Goal: Task Accomplishment & Management: Manage account settings

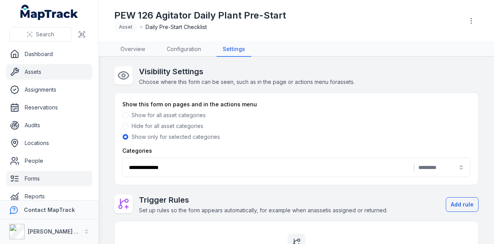
click at [49, 71] on link "Assets" at bounding box center [49, 71] width 86 height 15
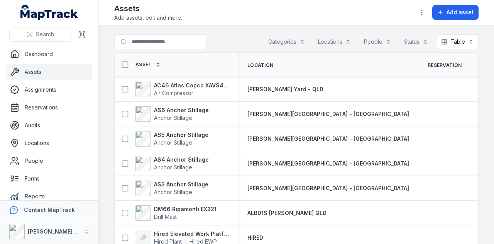
click at [330, 45] on button "Locations" at bounding box center [334, 41] width 43 height 15
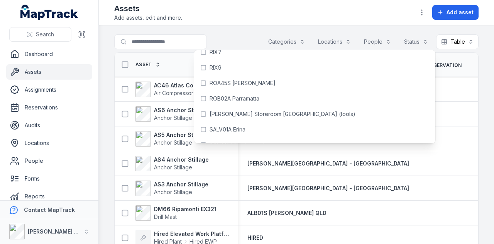
scroll to position [3401, 0]
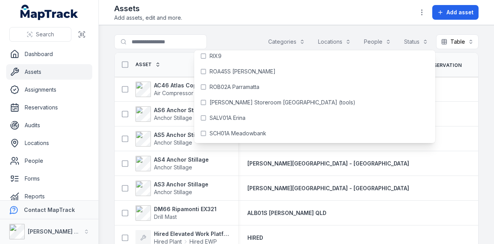
click at [225, 32] on main "Search for assets Categories Locations People Status Table ***** Asset Location…" at bounding box center [296, 134] width 395 height 218
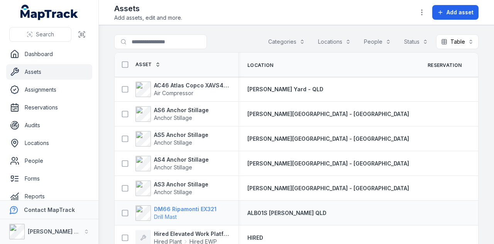
click at [188, 207] on strong "DM66 Ripamonti EX321" at bounding box center [185, 209] width 63 height 8
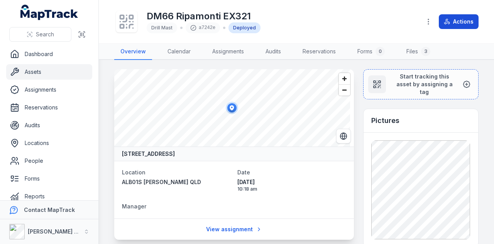
click at [459, 22] on button "Actions" at bounding box center [459, 21] width 40 height 15
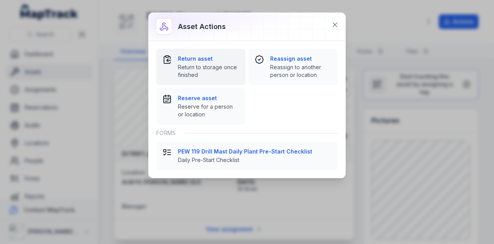
click at [205, 61] on strong "Return asset" at bounding box center [208, 59] width 61 height 8
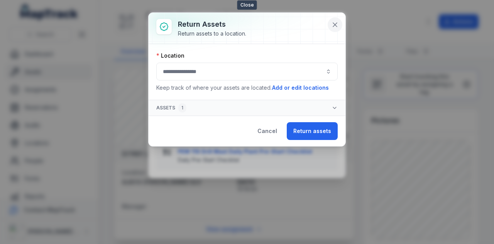
click at [339, 24] on button at bounding box center [335, 24] width 15 height 15
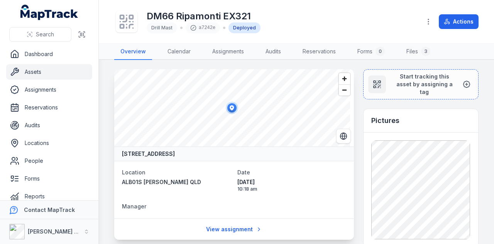
click at [50, 74] on link "Assets" at bounding box center [49, 71] width 86 height 15
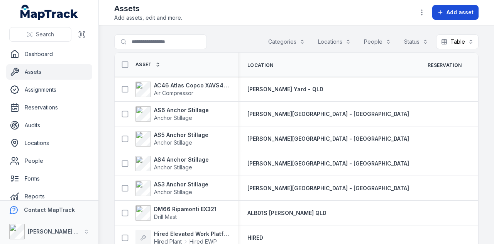
click at [454, 17] on button "Add asset" at bounding box center [455, 12] width 46 height 15
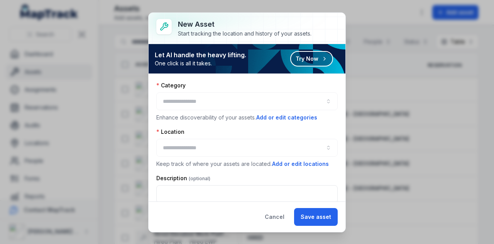
click at [239, 100] on button "button" at bounding box center [246, 101] width 181 height 18
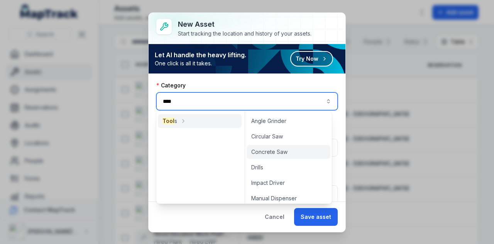
scroll to position [5, 0]
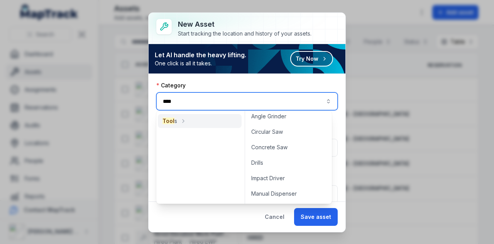
type input "****"
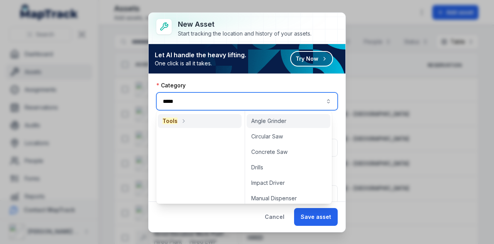
type input "*****"
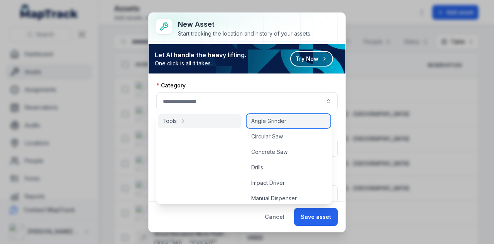
click at [292, 120] on div "Angle Grinder" at bounding box center [289, 121] width 84 height 14
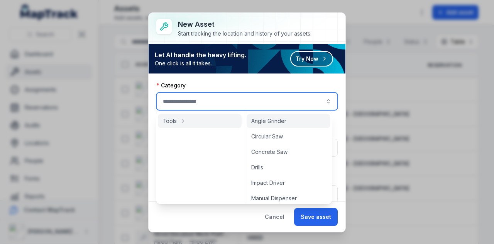
type input "**********"
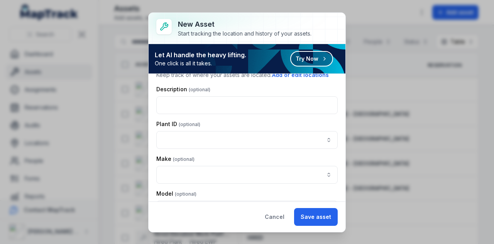
scroll to position [77, 0]
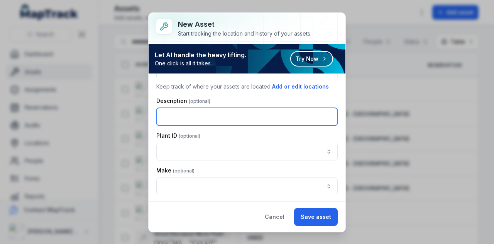
click at [259, 110] on input "text" at bounding box center [246, 117] width 181 height 18
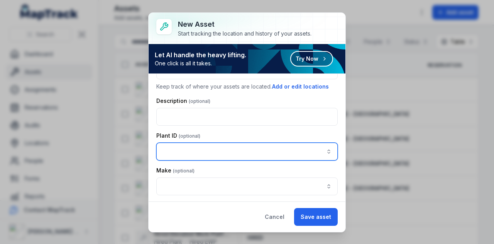
click at [178, 153] on input "asset-add:cf[e286c480-ed88-4656-934e-cbe2f059b42e]-label" at bounding box center [246, 151] width 181 height 18
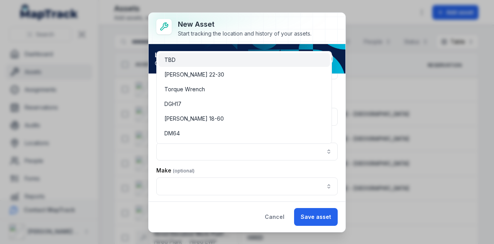
click at [225, 169] on div "**********" at bounding box center [246, 151] width 181 height 295
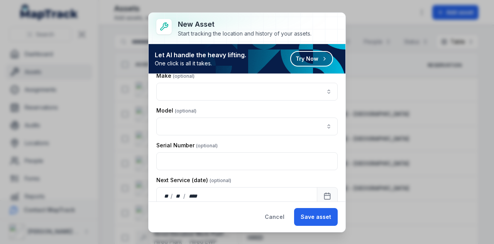
scroll to position [179, 0]
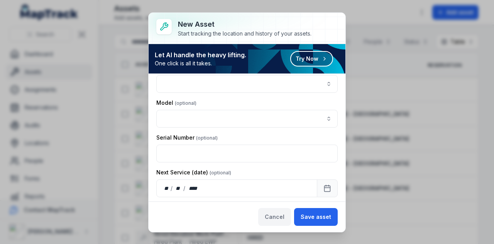
click at [282, 217] on button "Cancel" at bounding box center [274, 217] width 33 height 18
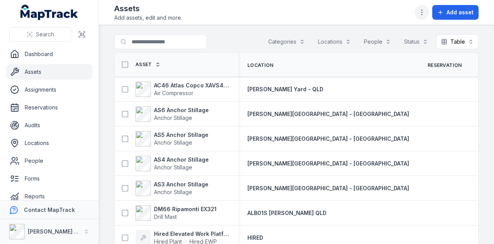
click at [424, 15] on icon "button" at bounding box center [422, 12] width 8 height 8
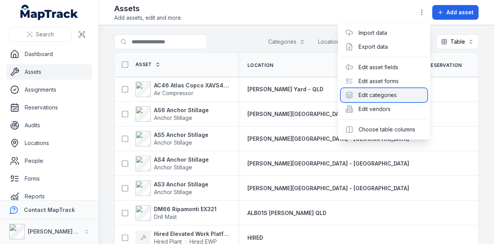
click at [403, 98] on div "Edit categories" at bounding box center [384, 95] width 86 height 14
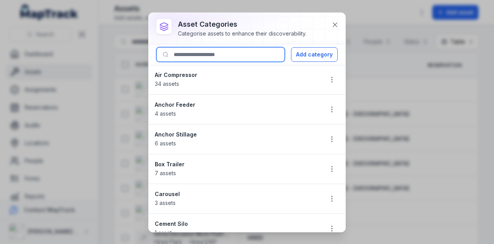
click at [240, 57] on input at bounding box center [220, 54] width 129 height 15
type input "*****"
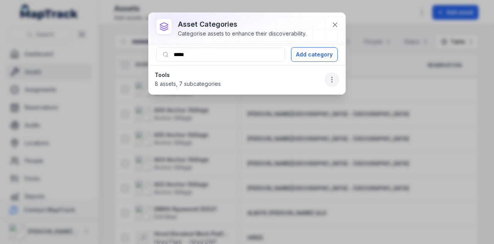
click at [332, 77] on circle "button" at bounding box center [332, 77] width 1 height 1
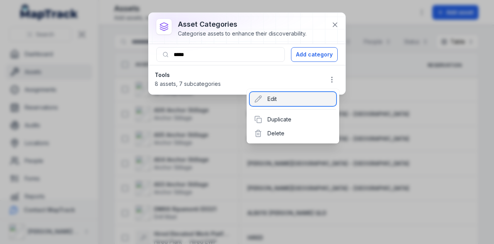
click at [291, 101] on div "Edit" at bounding box center [293, 99] width 86 height 14
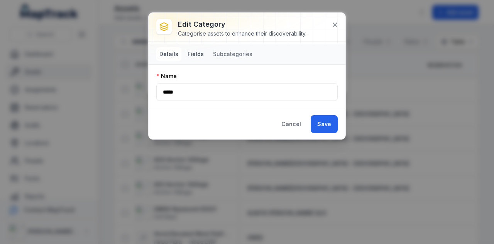
click at [196, 55] on button "Fields" at bounding box center [195, 54] width 22 height 14
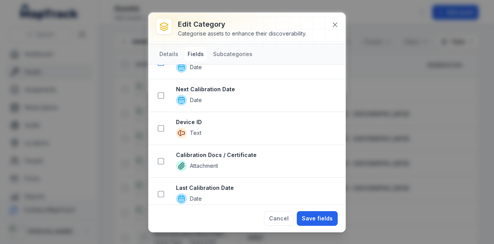
scroll to position [533, 0]
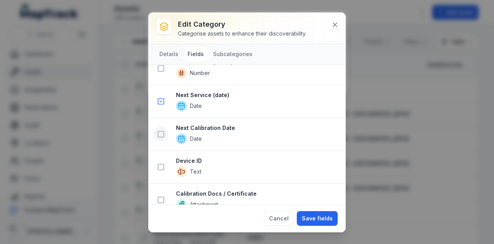
click at [161, 132] on button at bounding box center [161, 134] width 15 height 15
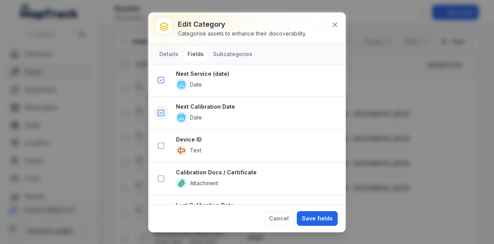
scroll to position [604, 0]
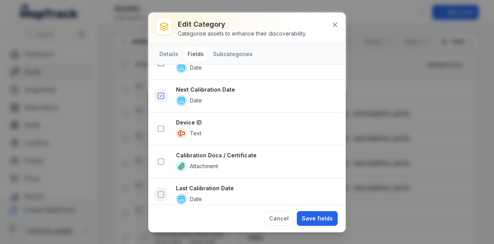
click at [161, 190] on icon at bounding box center [161, 194] width 8 height 8
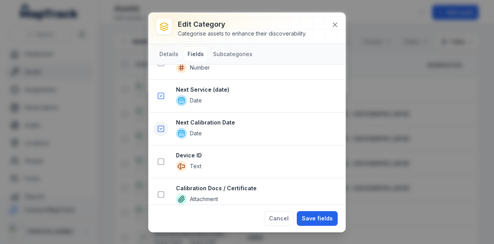
scroll to position [636, 0]
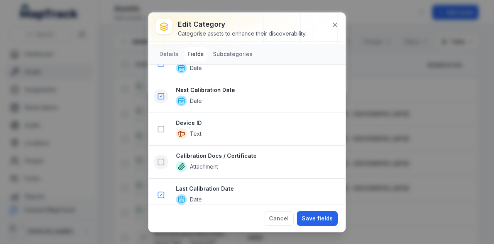
click at [163, 158] on icon at bounding box center [161, 162] width 8 height 8
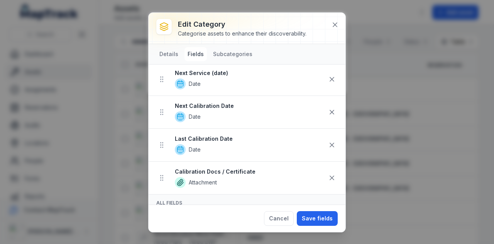
scroll to position [168, 0]
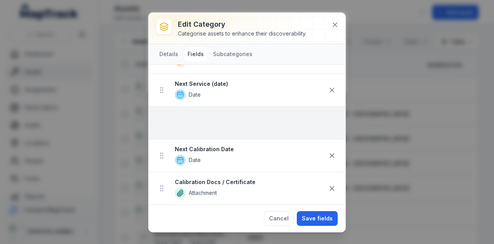
drag, startPoint x: 162, startPoint y: 152, endPoint x: 161, endPoint y: 124, distance: 27.8
click at [161, 124] on ul "Plant ID Autocomplete Make Autocomplete Model Autocomplete Serial Number Text N…" at bounding box center [247, 73] width 197 height 262
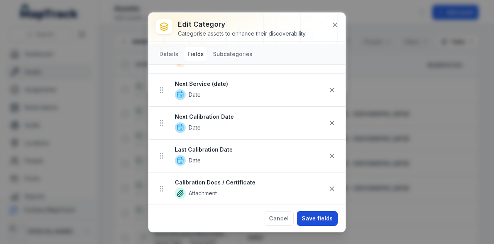
click at [330, 224] on button "Save fields" at bounding box center [317, 218] width 41 height 15
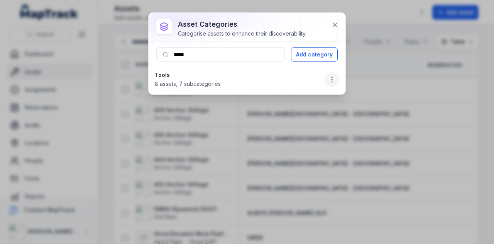
click at [330, 83] on button "button" at bounding box center [332, 79] width 15 height 15
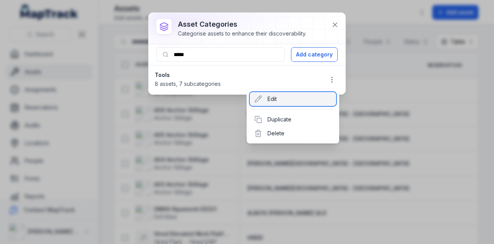
click at [279, 102] on div "Edit" at bounding box center [293, 99] width 86 height 14
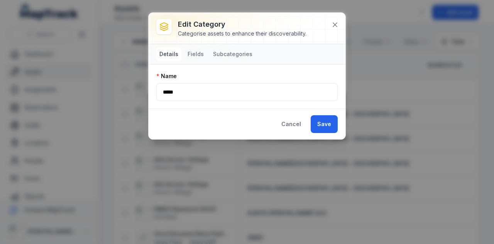
click at [249, 46] on div "Details Fields Subcategories" at bounding box center [247, 54] width 197 height 20
click at [243, 54] on button "Subcategories" at bounding box center [233, 54] width 46 height 14
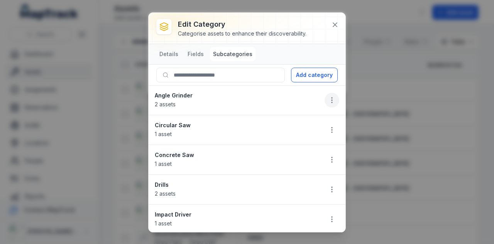
click at [329, 101] on icon "button" at bounding box center [332, 100] width 8 height 8
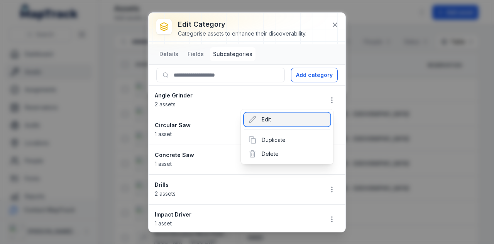
click at [268, 118] on div "Edit" at bounding box center [287, 119] width 86 height 14
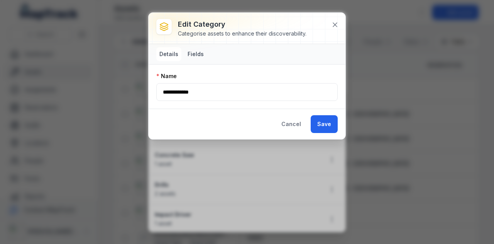
click at [194, 56] on button "Fields" at bounding box center [195, 54] width 22 height 14
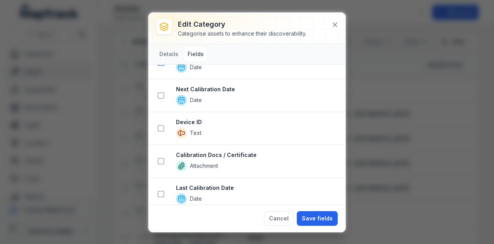
scroll to position [533, 0]
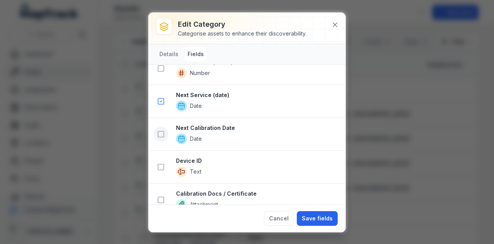
click at [162, 130] on icon at bounding box center [161, 134] width 8 height 8
click at [160, 134] on icon at bounding box center [161, 134] width 2 height 1
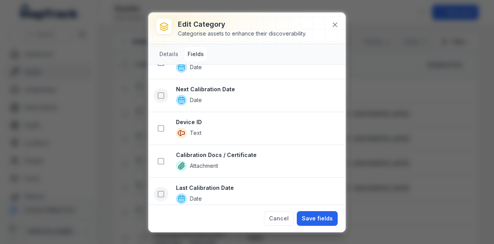
click at [163, 190] on icon at bounding box center [161, 194] width 8 height 8
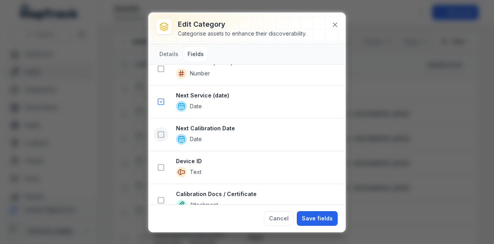
click at [164, 130] on icon at bounding box center [161, 134] width 8 height 8
click at [162, 196] on icon at bounding box center [161, 200] width 8 height 8
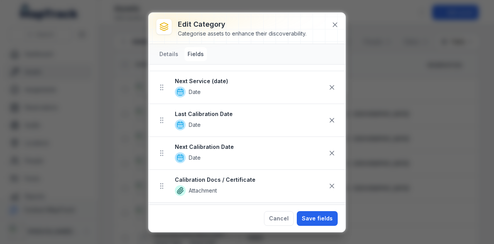
scroll to position [168, 0]
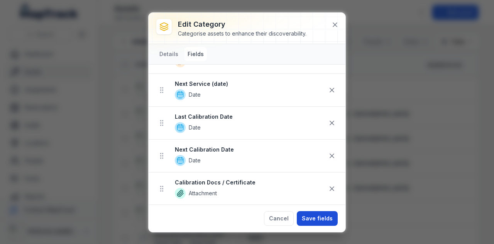
click at [322, 220] on button "Save fields" at bounding box center [317, 218] width 41 height 15
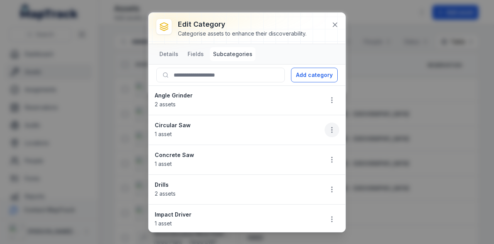
click at [330, 129] on button "button" at bounding box center [332, 129] width 15 height 15
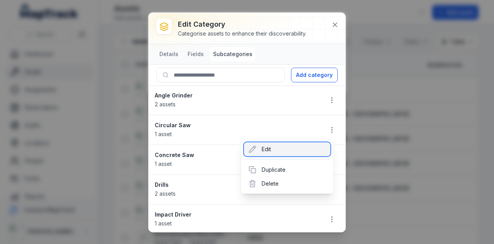
click at [308, 146] on div "Edit" at bounding box center [287, 149] width 86 height 14
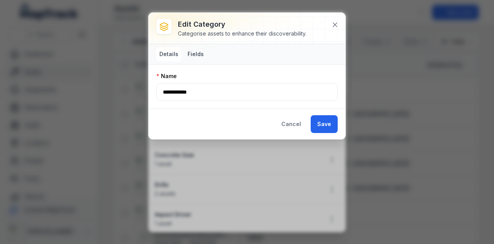
click at [201, 56] on button "Fields" at bounding box center [195, 54] width 22 height 14
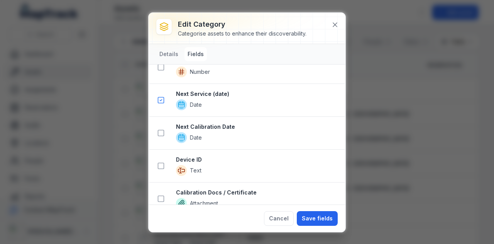
scroll to position [540, 0]
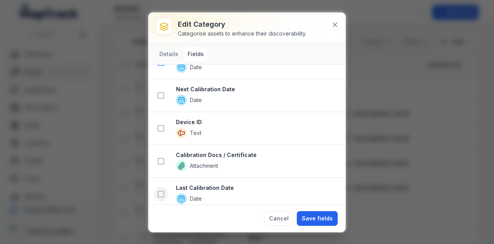
click at [160, 190] on icon at bounding box center [161, 194] width 8 height 8
click at [161, 92] on icon at bounding box center [161, 96] width 8 height 8
click at [160, 158] on icon at bounding box center [161, 162] width 8 height 8
click at [321, 218] on button "Save fields" at bounding box center [317, 218] width 41 height 15
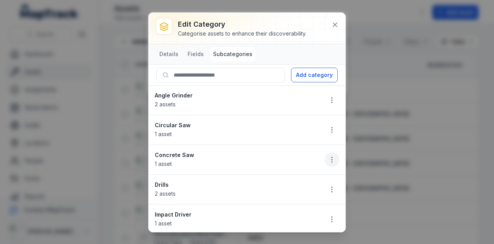
click at [328, 157] on icon "button" at bounding box center [332, 160] width 8 height 8
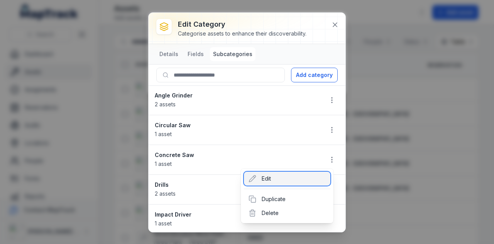
click at [275, 181] on div "Edit" at bounding box center [287, 178] width 86 height 14
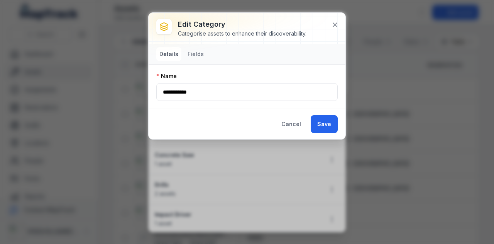
click at [193, 61] on div "Details Fields" at bounding box center [247, 54] width 197 height 20
click at [195, 58] on button "Fields" at bounding box center [195, 54] width 22 height 14
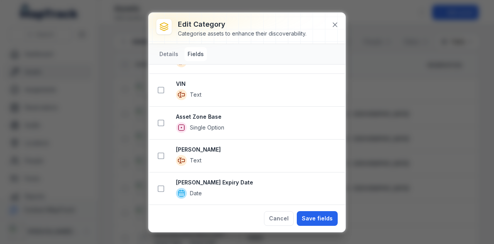
scroll to position [386, 0]
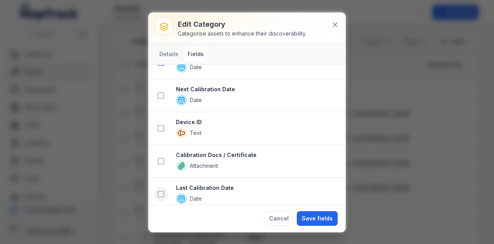
click at [163, 191] on rect at bounding box center [161, 194] width 6 height 6
click at [163, 92] on icon at bounding box center [161, 96] width 8 height 8
click at [162, 159] on rect at bounding box center [161, 162] width 6 height 6
click at [326, 223] on button "Save fields" at bounding box center [317, 218] width 41 height 15
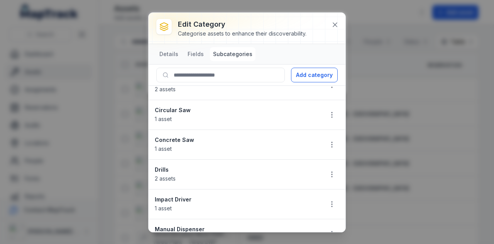
scroll to position [29, 0]
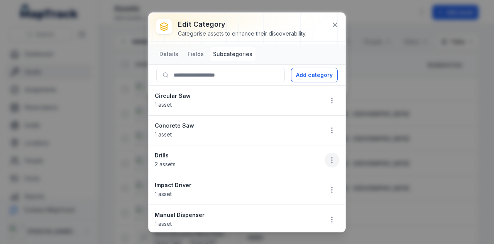
click at [328, 157] on icon "button" at bounding box center [332, 160] width 8 height 8
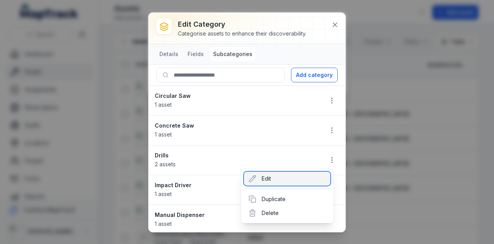
click at [276, 180] on div "Edit" at bounding box center [287, 178] width 86 height 14
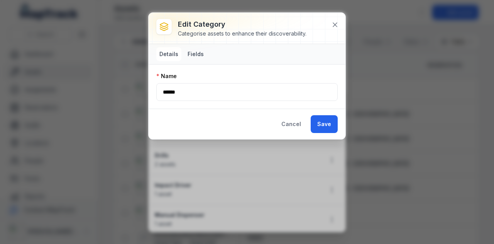
click at [198, 49] on button "Fields" at bounding box center [195, 54] width 22 height 14
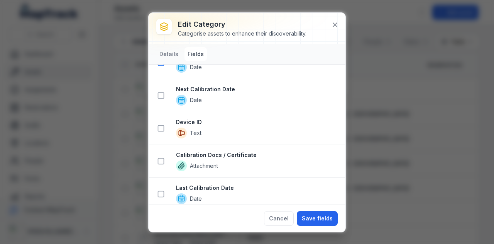
scroll to position [533, 0]
click at [159, 191] on rect at bounding box center [161, 194] width 6 height 6
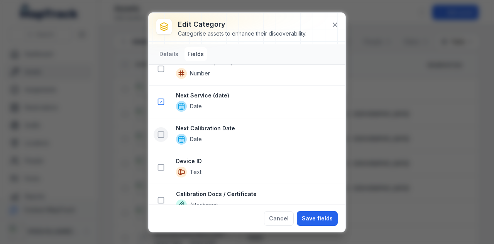
click at [161, 131] on icon at bounding box center [161, 134] width 8 height 8
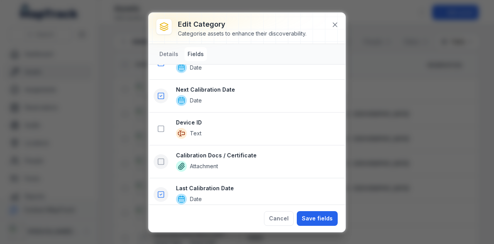
click at [161, 157] on icon at bounding box center [161, 161] width 8 height 8
click at [319, 217] on button "Save fields" at bounding box center [317, 218] width 41 height 15
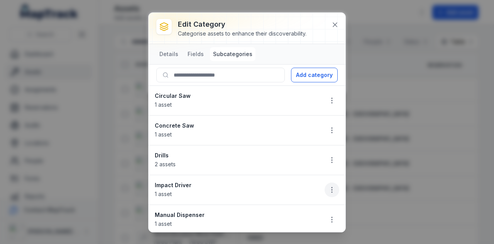
click at [328, 187] on icon "button" at bounding box center [332, 190] width 8 height 8
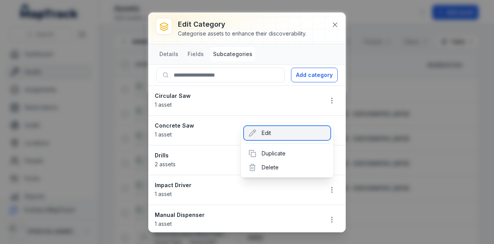
click at [286, 135] on div "Edit" at bounding box center [287, 133] width 86 height 14
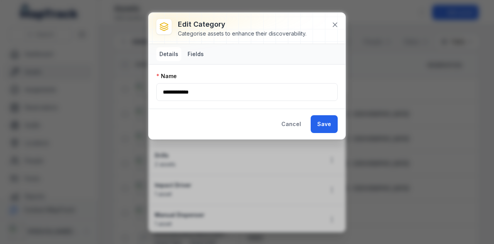
click at [200, 56] on button "Fields" at bounding box center [195, 54] width 22 height 14
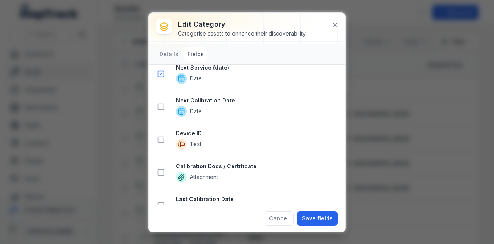
scroll to position [572, 0]
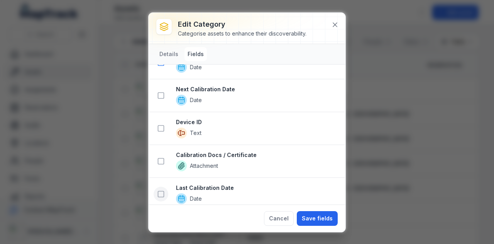
click at [162, 190] on icon at bounding box center [161, 194] width 8 height 8
click at [163, 92] on icon at bounding box center [161, 96] width 8 height 8
click at [162, 158] on icon at bounding box center [161, 162] width 8 height 8
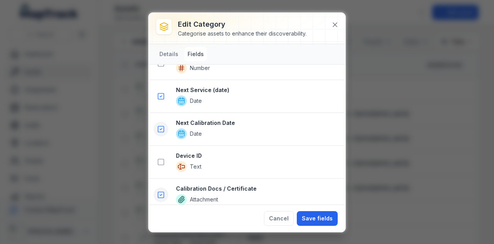
scroll to position [669, 0]
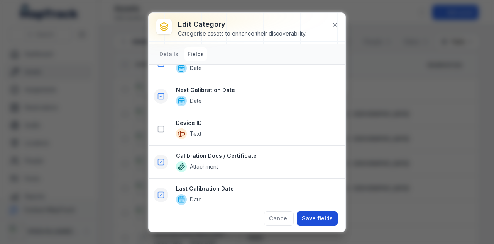
click at [328, 220] on button "Save fields" at bounding box center [317, 218] width 41 height 15
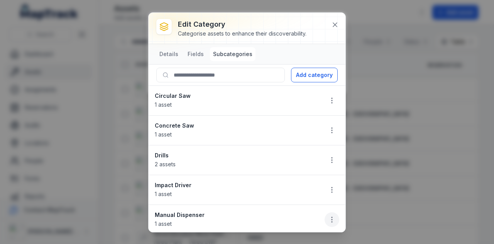
click at [329, 220] on icon "button" at bounding box center [332, 219] width 8 height 8
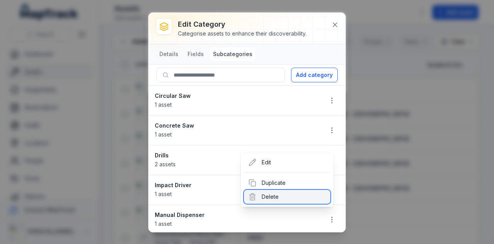
click at [296, 200] on div "Delete" at bounding box center [287, 197] width 86 height 14
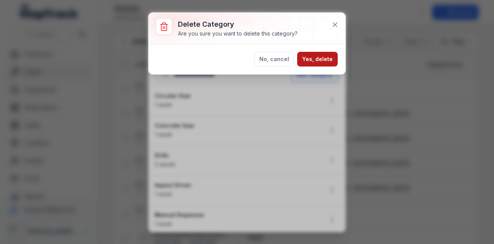
click at [320, 56] on button "Yes, delete" at bounding box center [317, 59] width 41 height 15
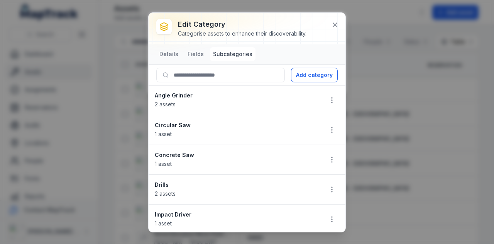
scroll to position [0, 0]
click at [176, 58] on button "Details" at bounding box center [168, 54] width 25 height 14
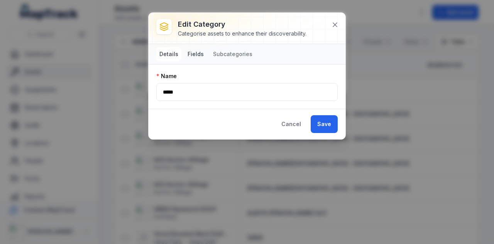
click at [196, 53] on button "Fields" at bounding box center [195, 54] width 22 height 14
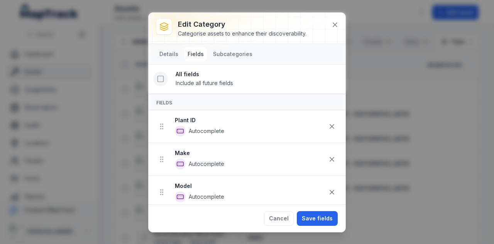
click at [164, 79] on button at bounding box center [160, 78] width 15 height 15
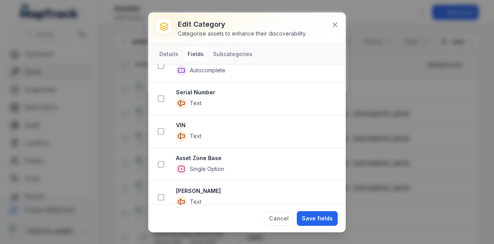
scroll to position [193, 0]
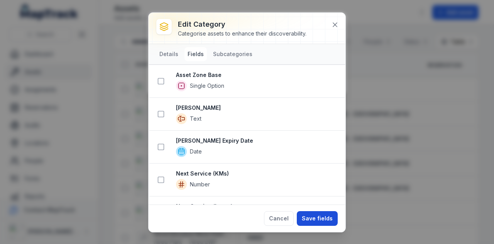
click at [322, 217] on button "Save fields" at bounding box center [317, 218] width 41 height 15
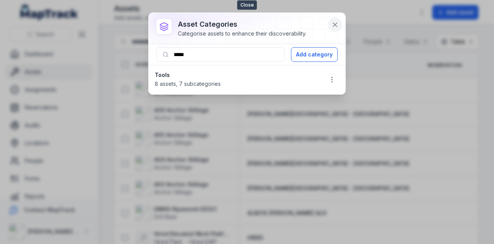
click at [337, 28] on icon at bounding box center [335, 25] width 8 height 8
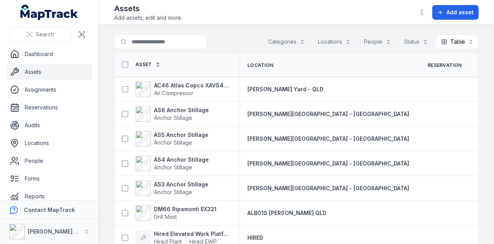
click at [286, 44] on button "Categories" at bounding box center [286, 41] width 47 height 15
